Goal: Check status: Check status

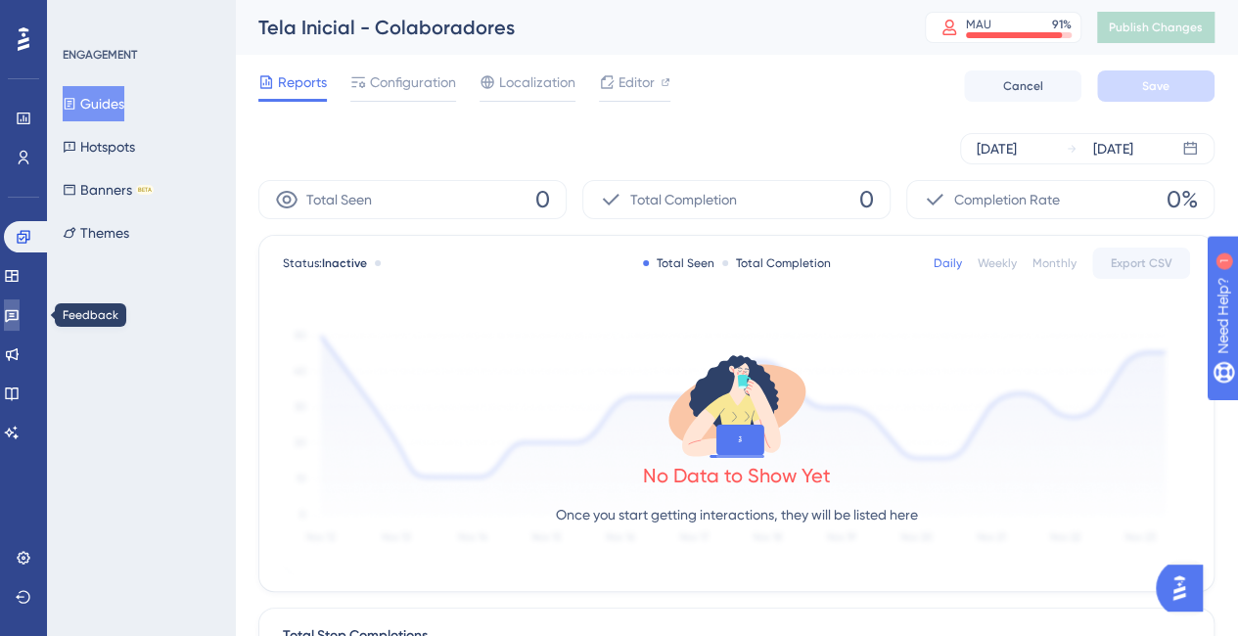
click at [20, 318] on icon at bounding box center [12, 315] width 16 height 16
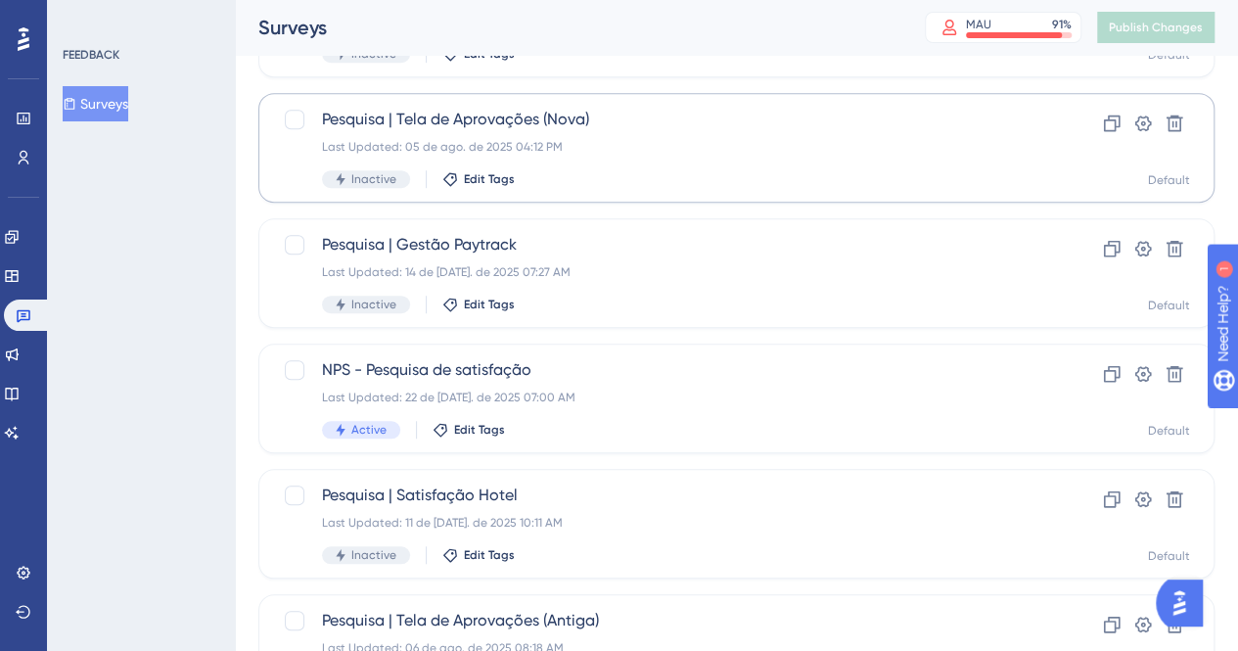
scroll to position [589, 0]
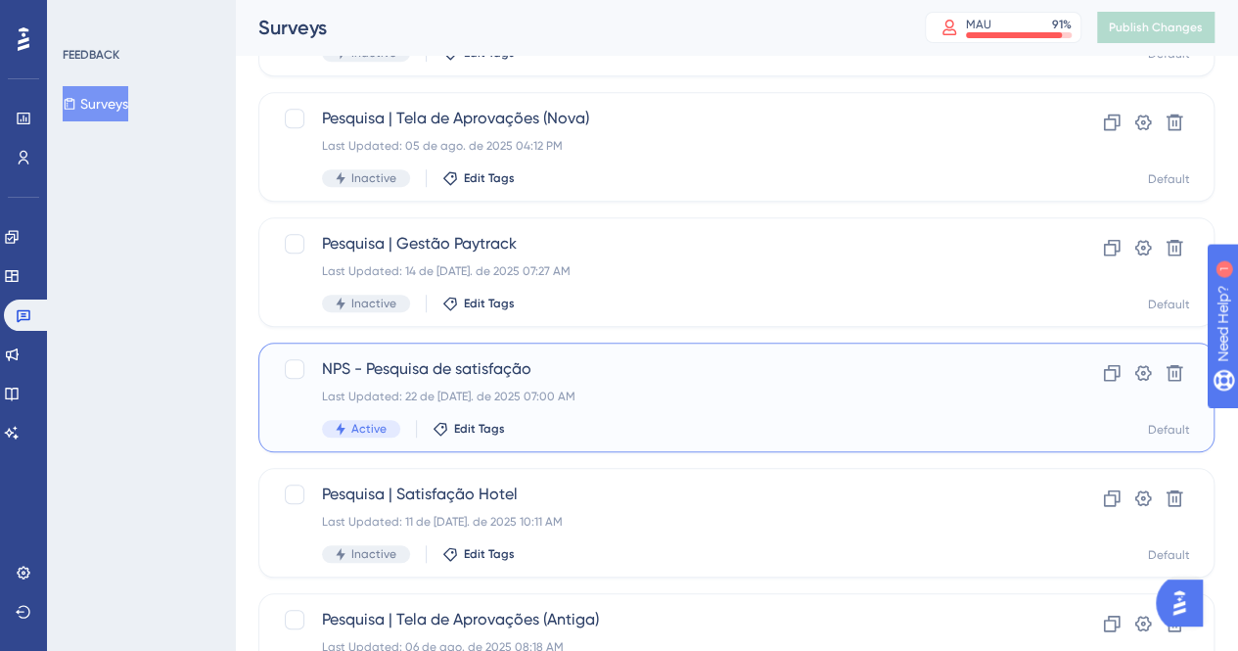
click at [632, 390] on div "Last Updated: 22 de [DATE]. de 2025 07:00 AM" at bounding box center [658, 396] width 672 height 16
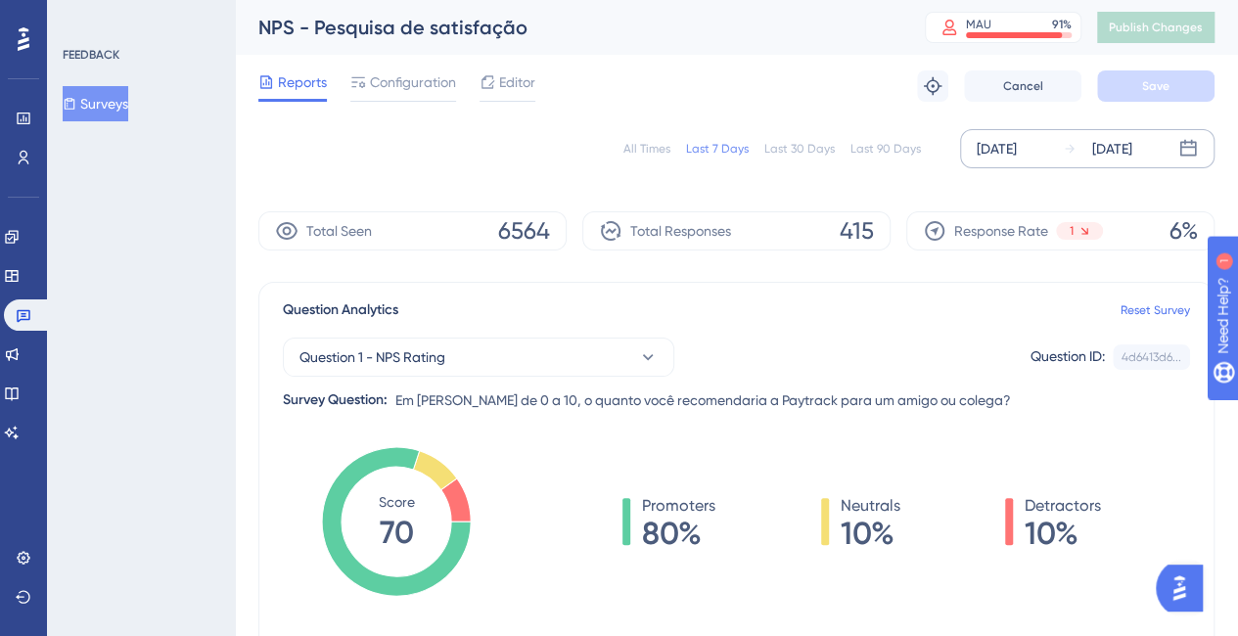
click at [1007, 144] on div "[DATE]" at bounding box center [996, 148] width 40 height 23
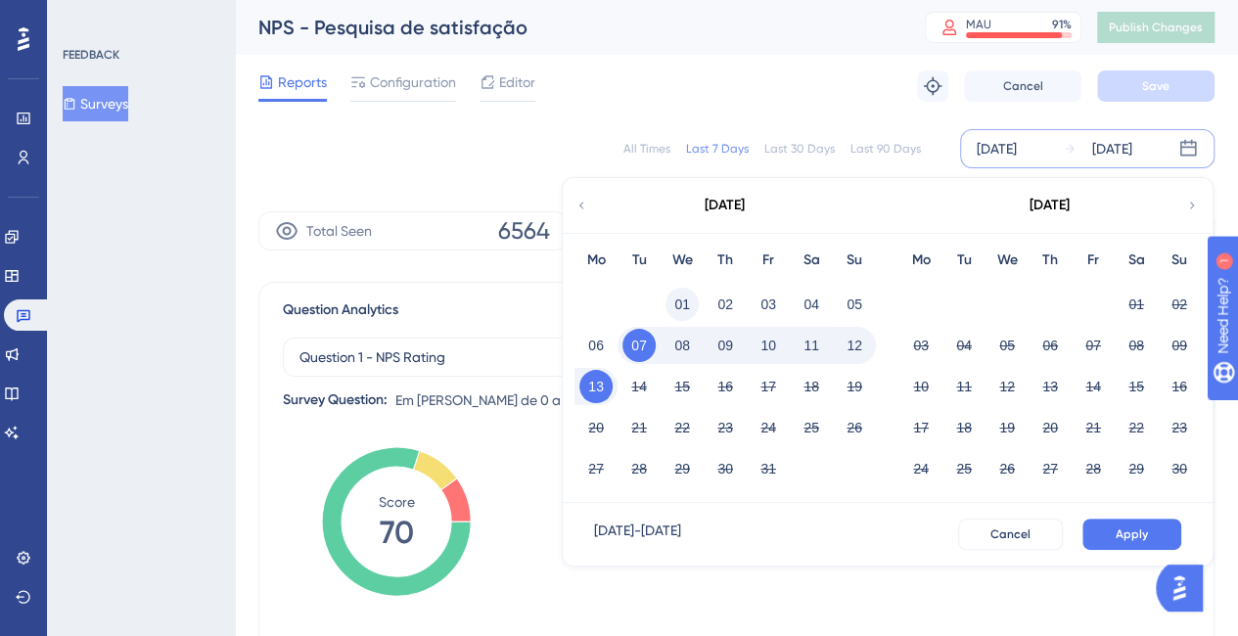
click at [687, 304] on button "01" at bounding box center [681, 304] width 33 height 33
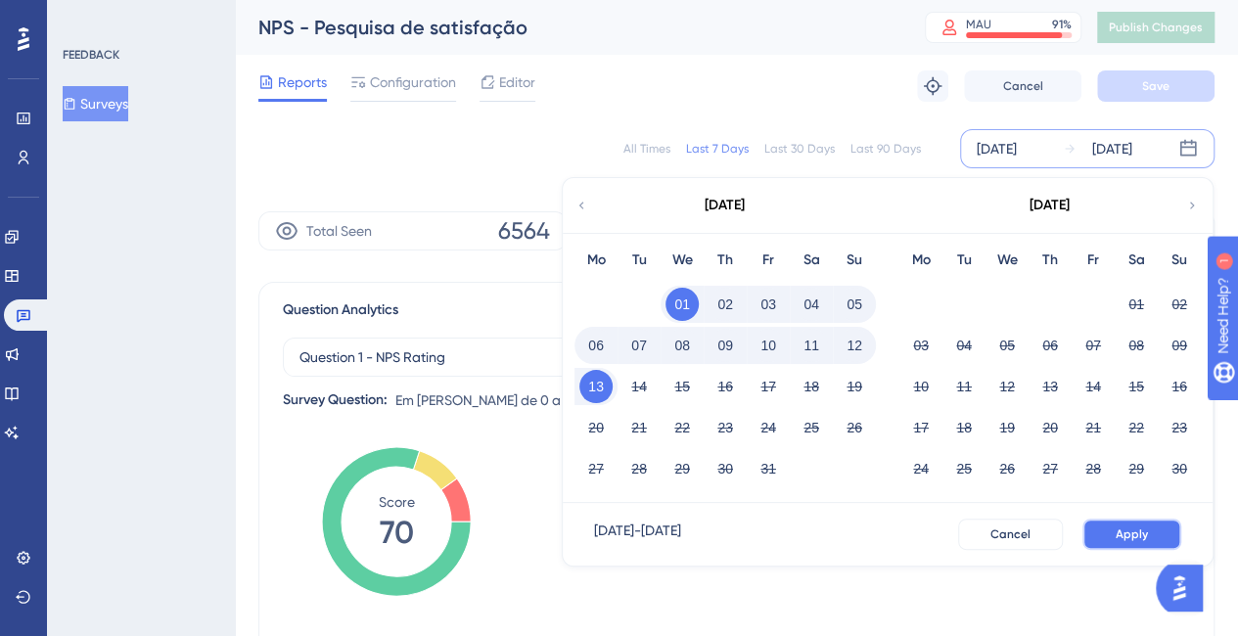
click at [1104, 543] on button "Apply" at bounding box center [1131, 534] width 99 height 31
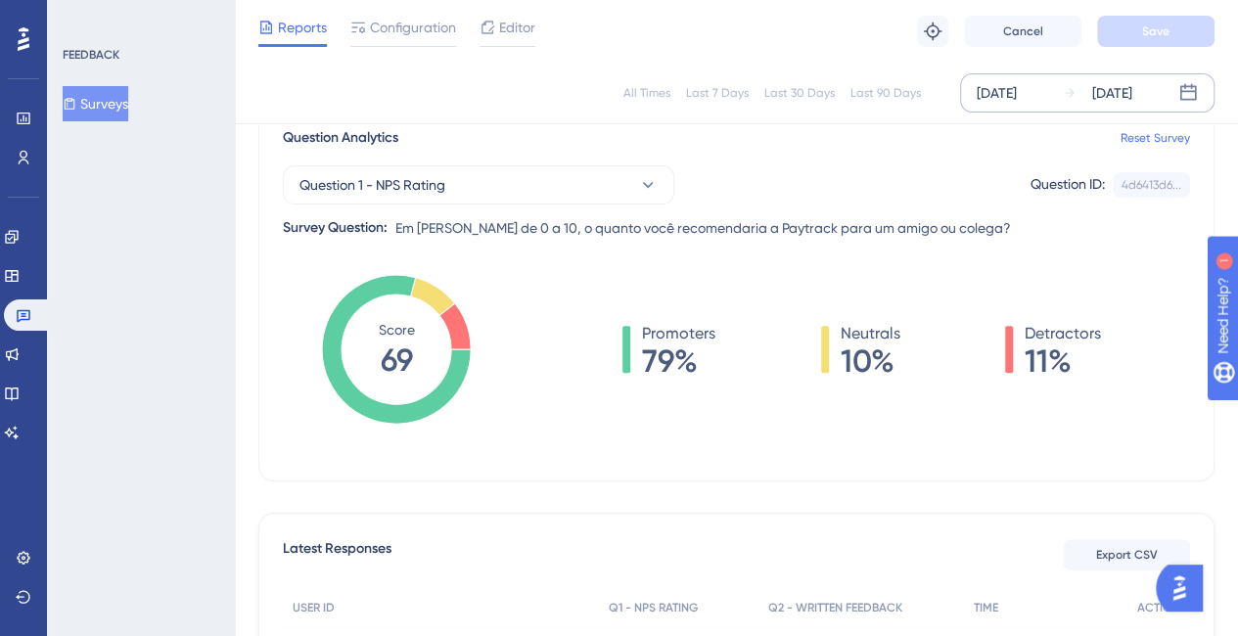
scroll to position [145, 0]
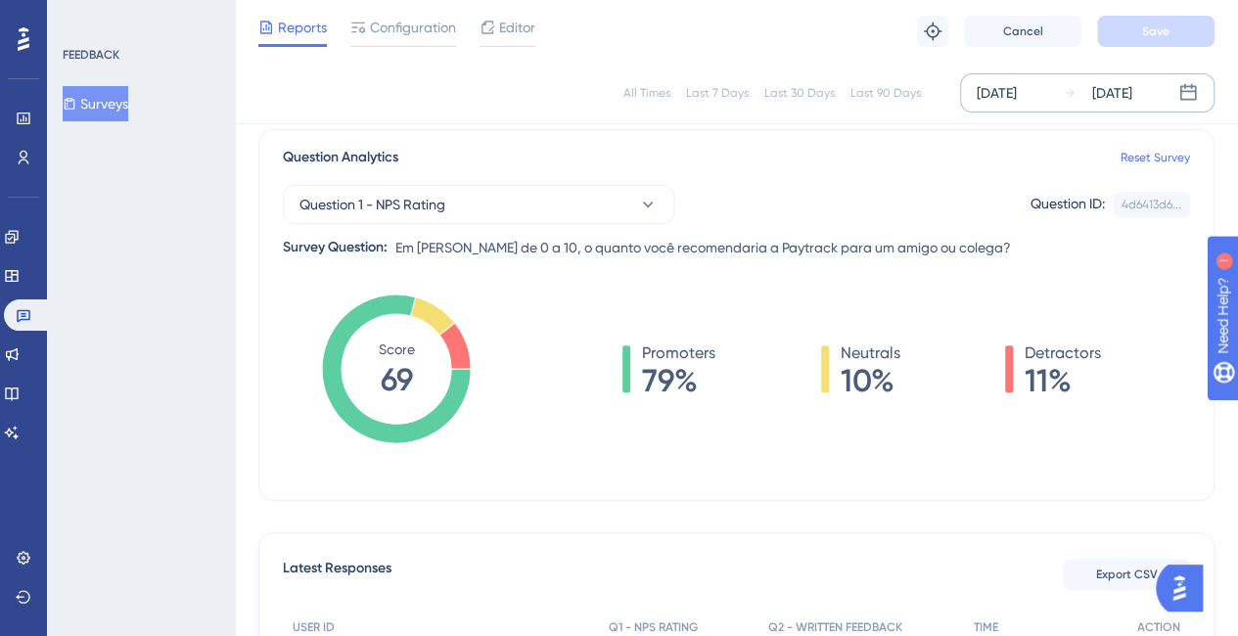
click at [1016, 103] on div "[DATE]" at bounding box center [996, 92] width 40 height 23
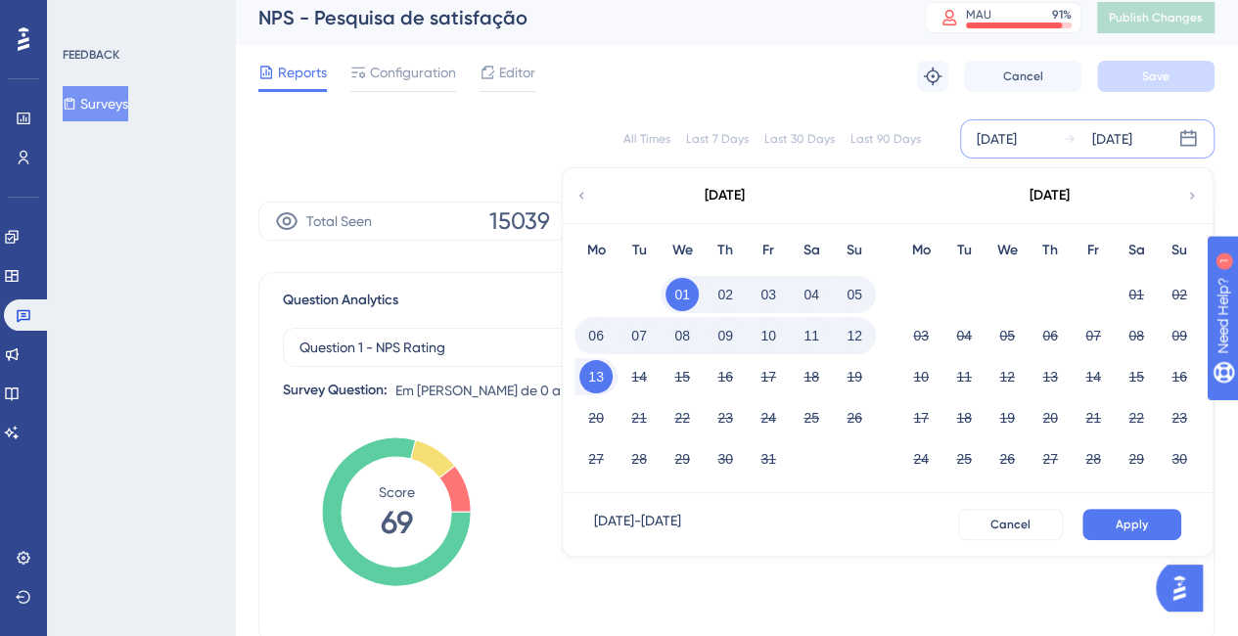
scroll to position [11, 11]
click at [575, 201] on icon at bounding box center [581, 195] width 14 height 18
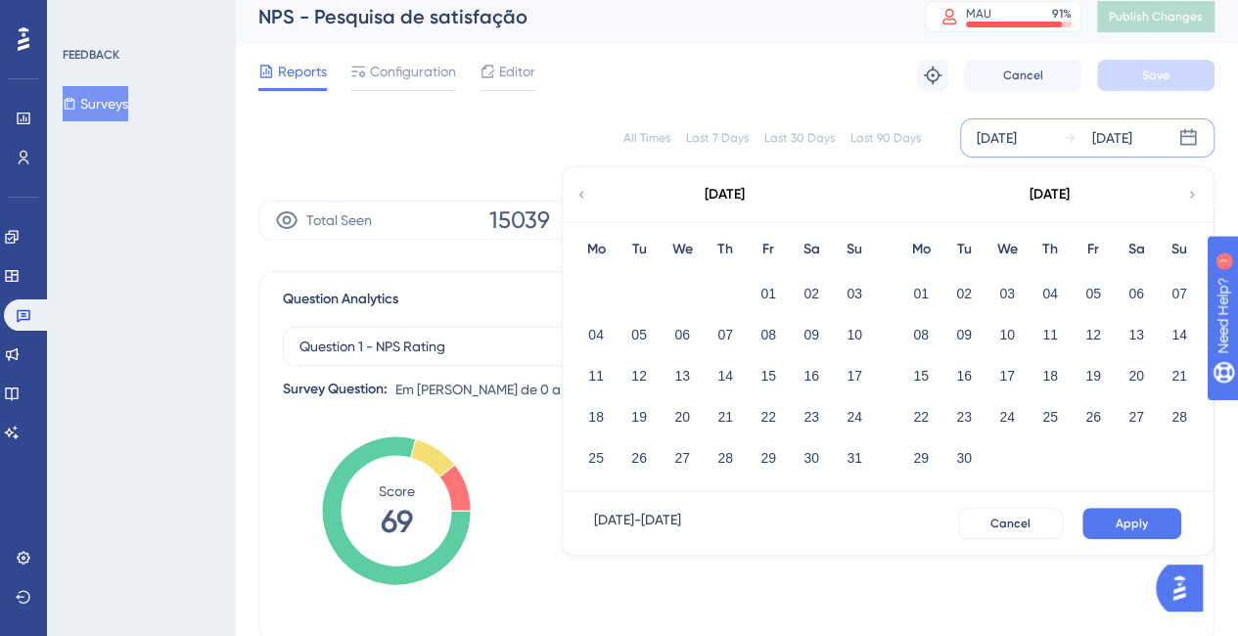
click at [655, 138] on div "All Times" at bounding box center [646, 138] width 47 height 16
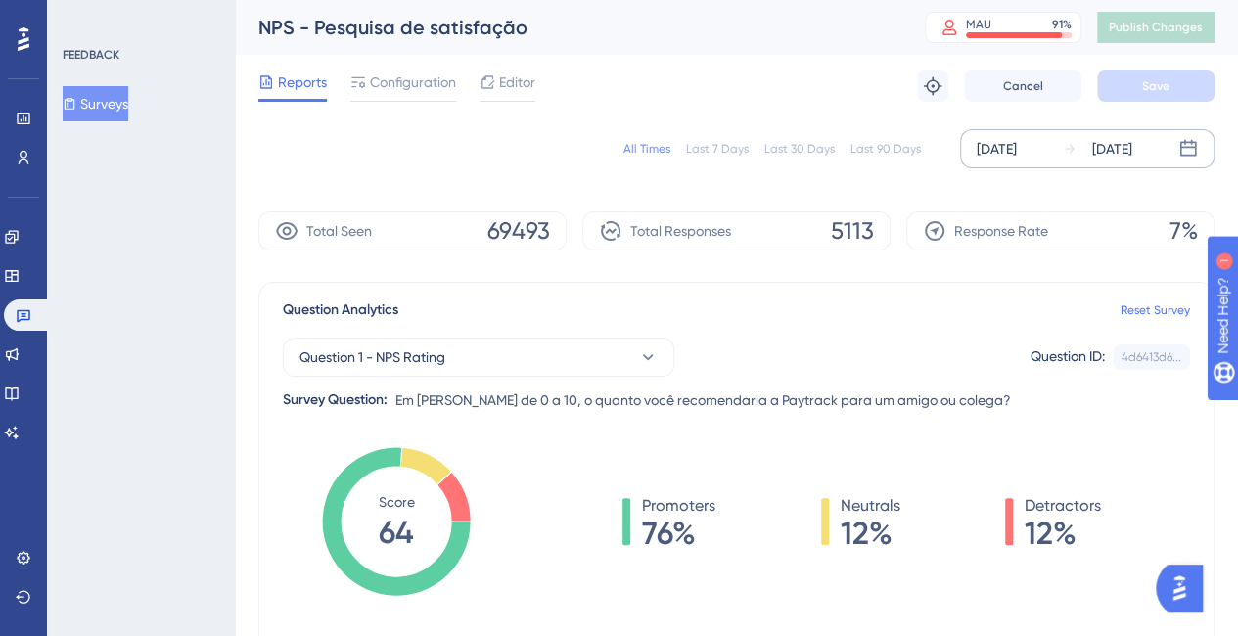
scroll to position [1, 11]
